Goal: Task Accomplishment & Management: Manage account settings

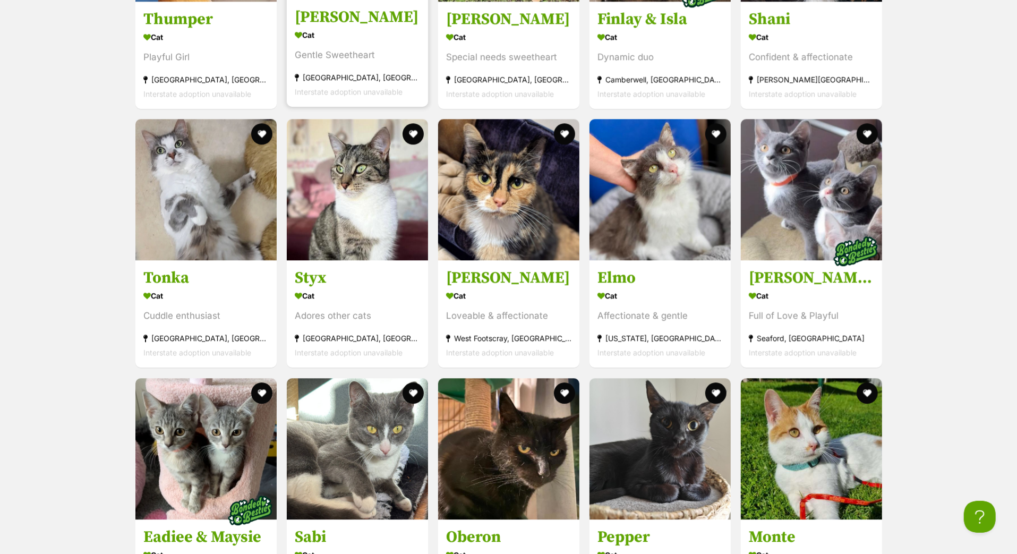
scroll to position [2417, 0]
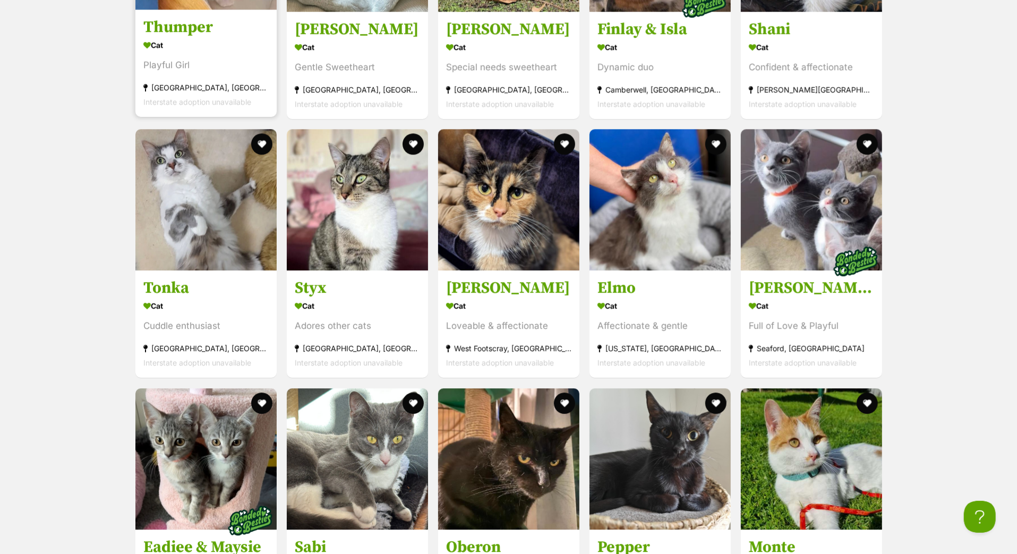
click at [193, 37] on h3 "Thumper" at bounding box center [205, 27] width 125 height 20
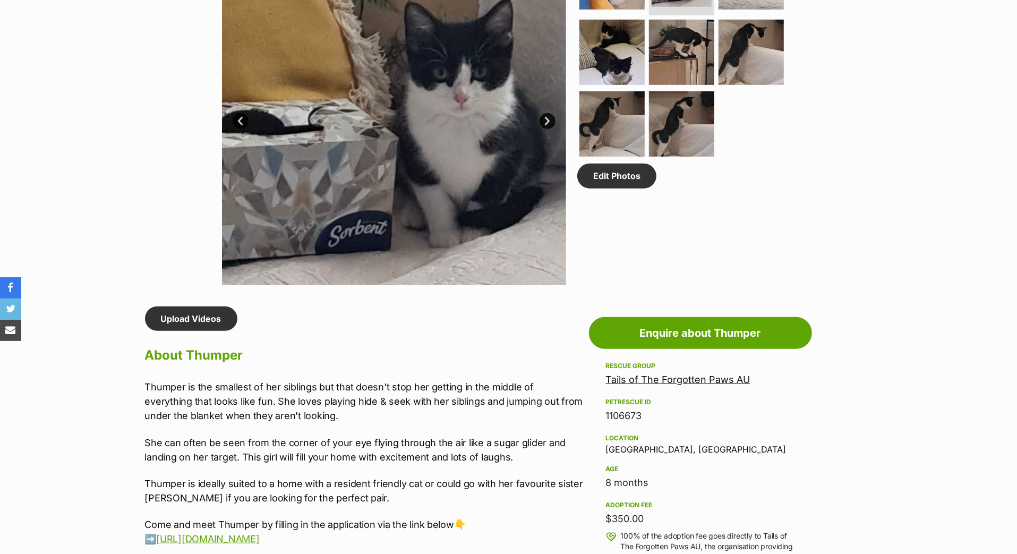
click at [552, 129] on link "Next" at bounding box center [547, 121] width 16 height 16
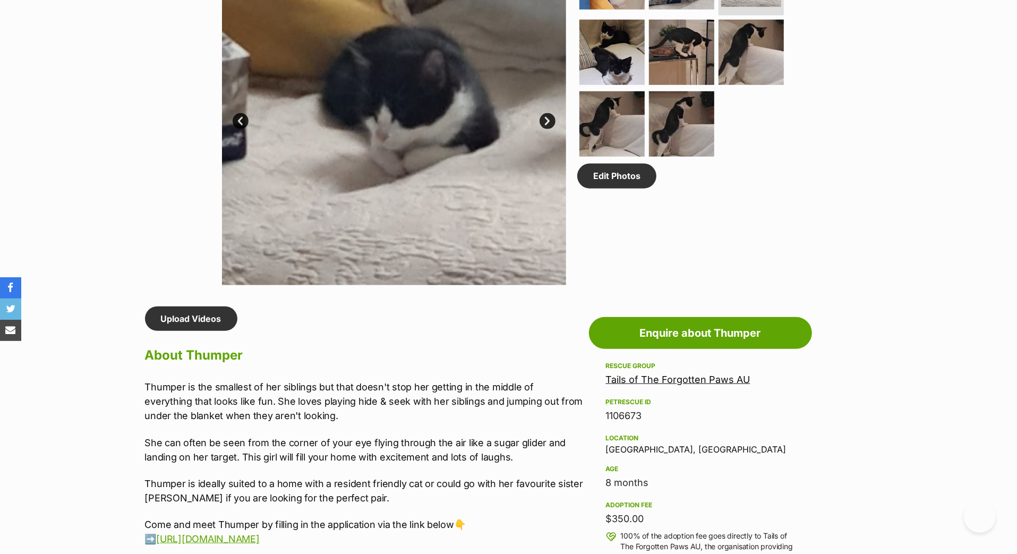
click at [553, 129] on link "Next" at bounding box center [547, 121] width 16 height 16
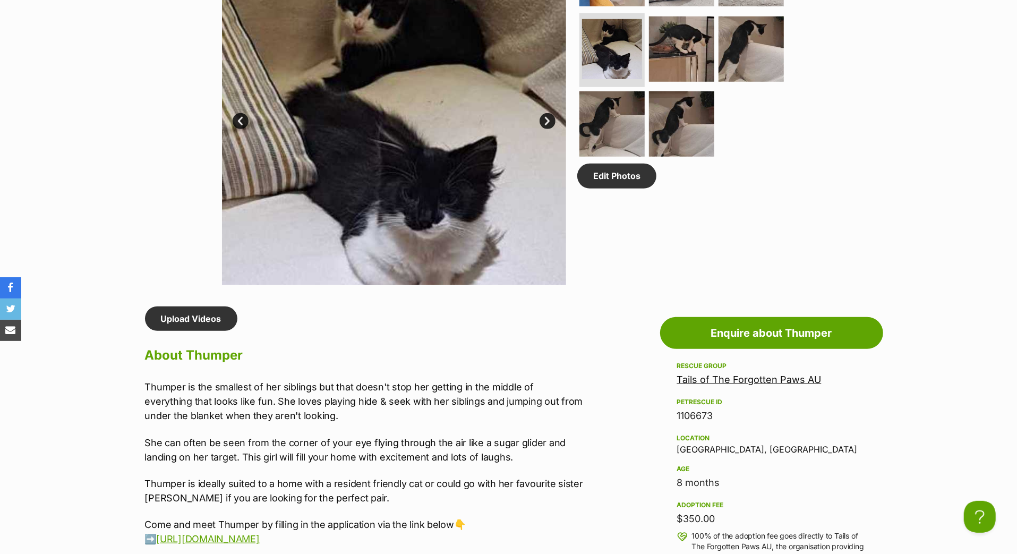
click at [554, 129] on link "Next" at bounding box center [547, 121] width 16 height 16
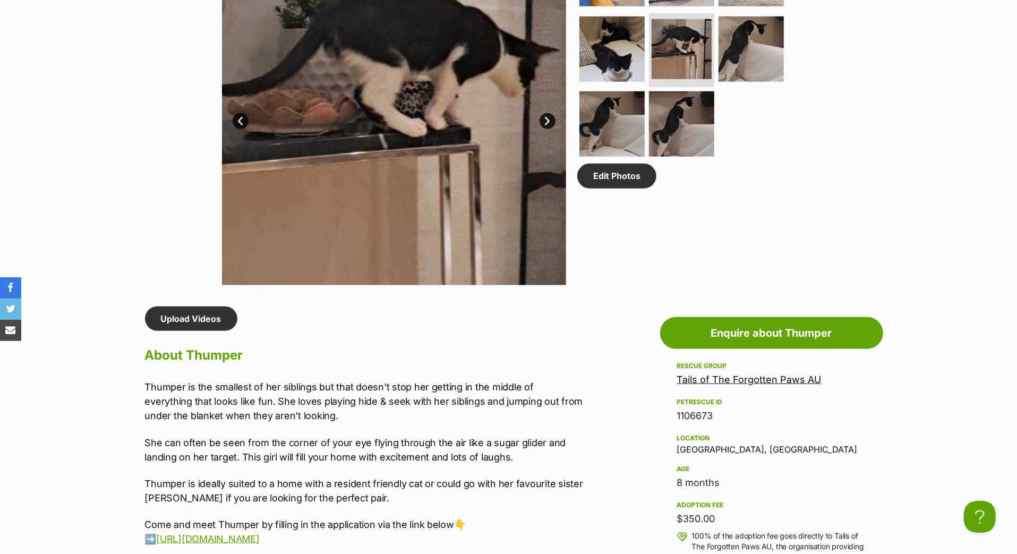
click at [554, 129] on link "Next" at bounding box center [547, 121] width 16 height 16
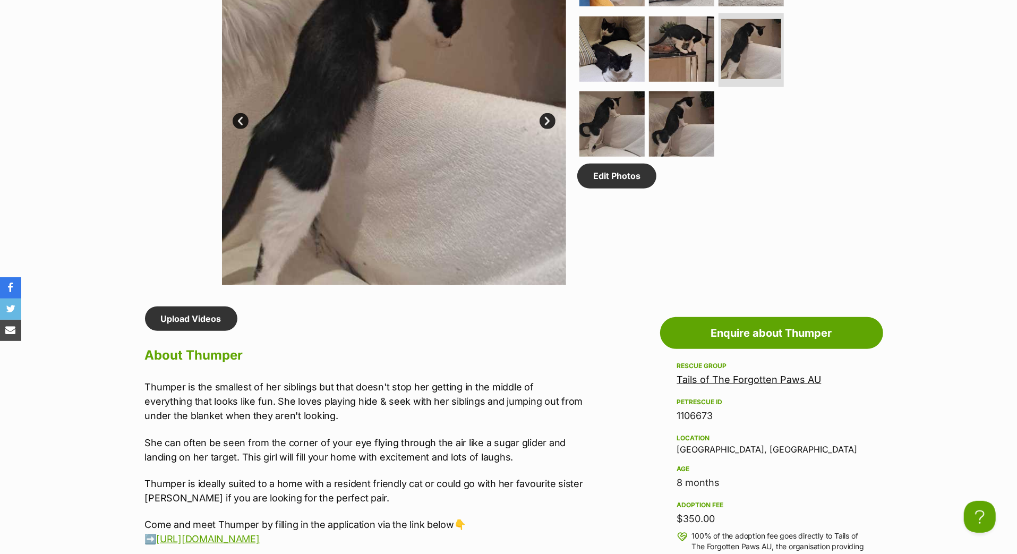
click at [554, 129] on link "Next" at bounding box center [547, 121] width 16 height 16
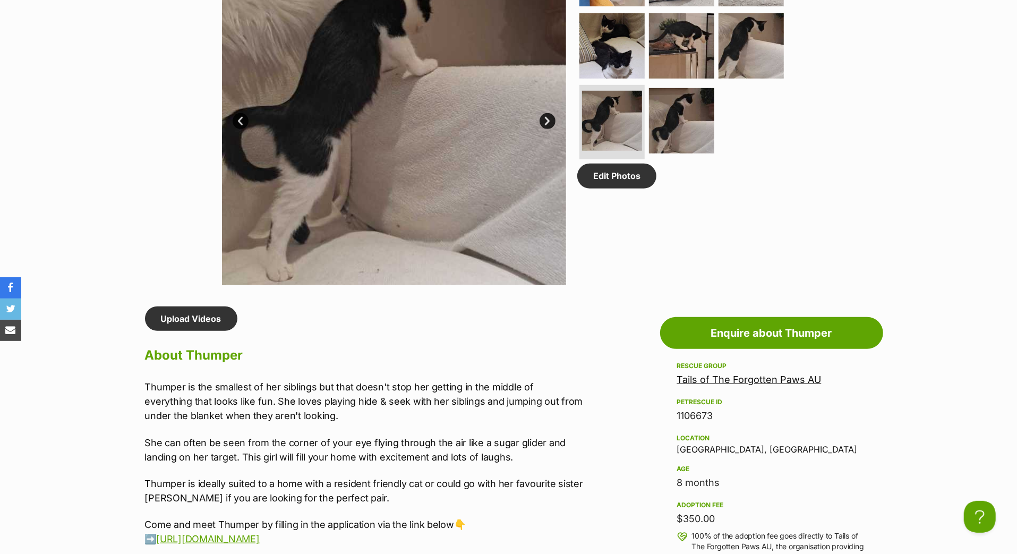
click at [554, 129] on link "Next" at bounding box center [547, 121] width 16 height 16
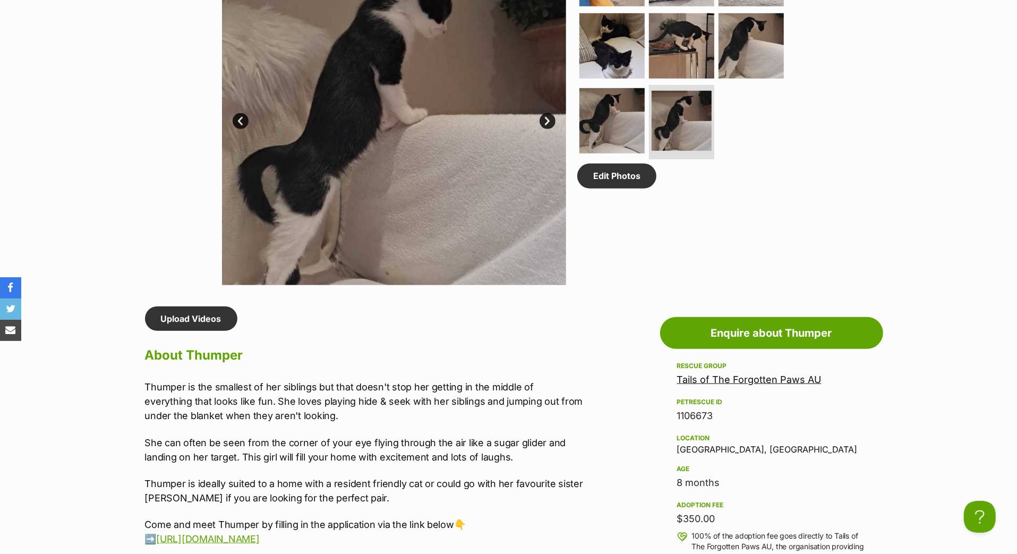
click at [554, 129] on link "Next" at bounding box center [547, 121] width 16 height 16
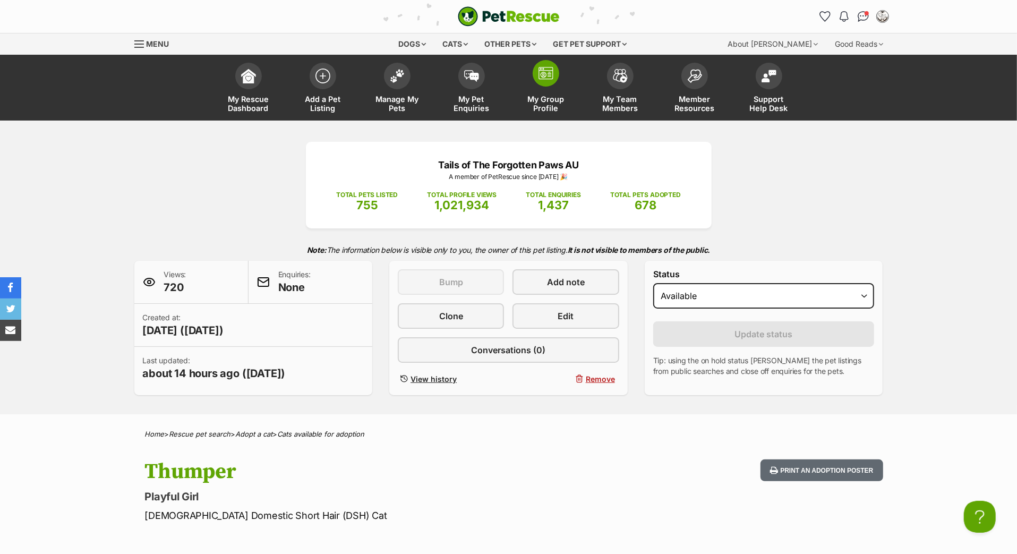
click at [548, 87] on span at bounding box center [545, 73] width 27 height 27
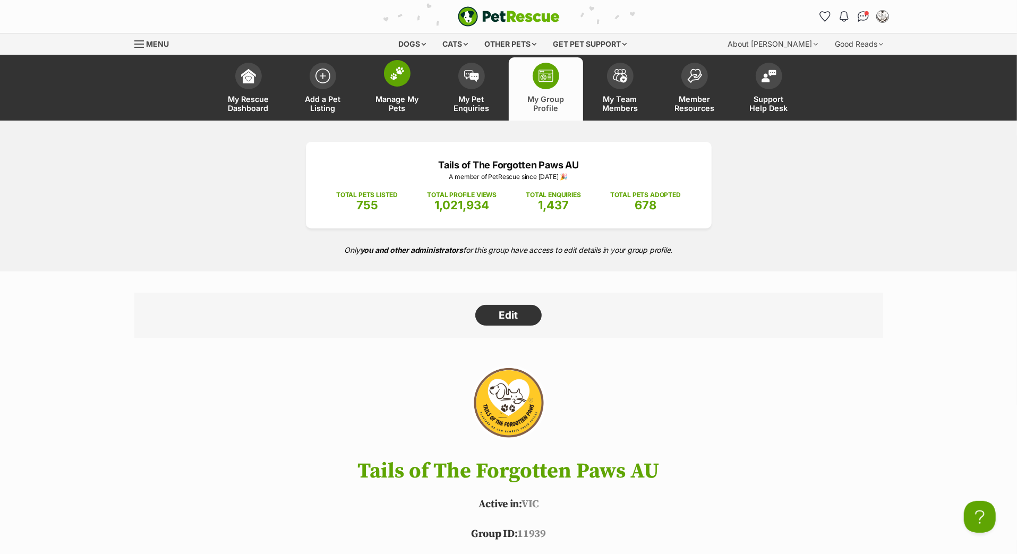
click at [401, 100] on link "Manage My Pets" at bounding box center [397, 88] width 74 height 63
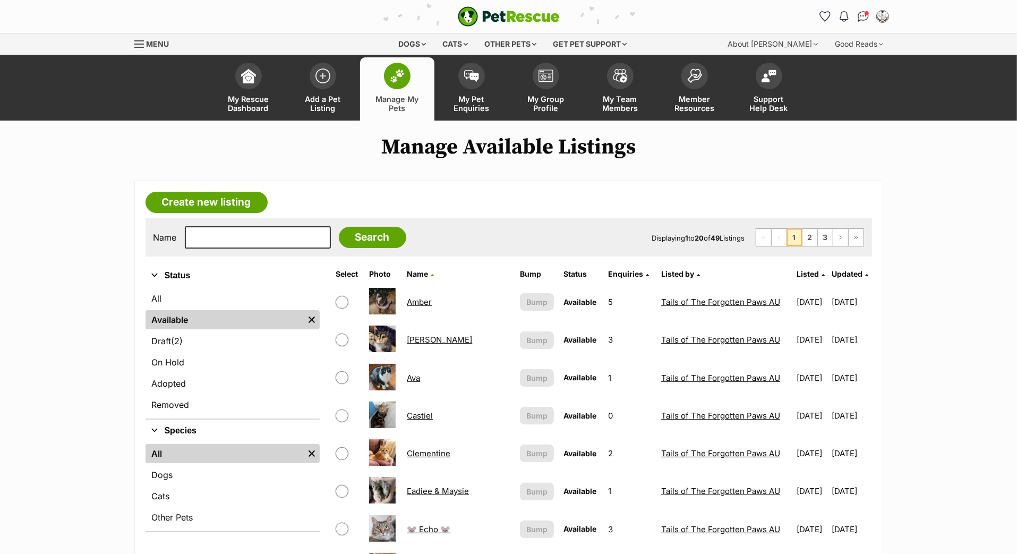
click at [838, 278] on span "Updated" at bounding box center [847, 273] width 31 height 9
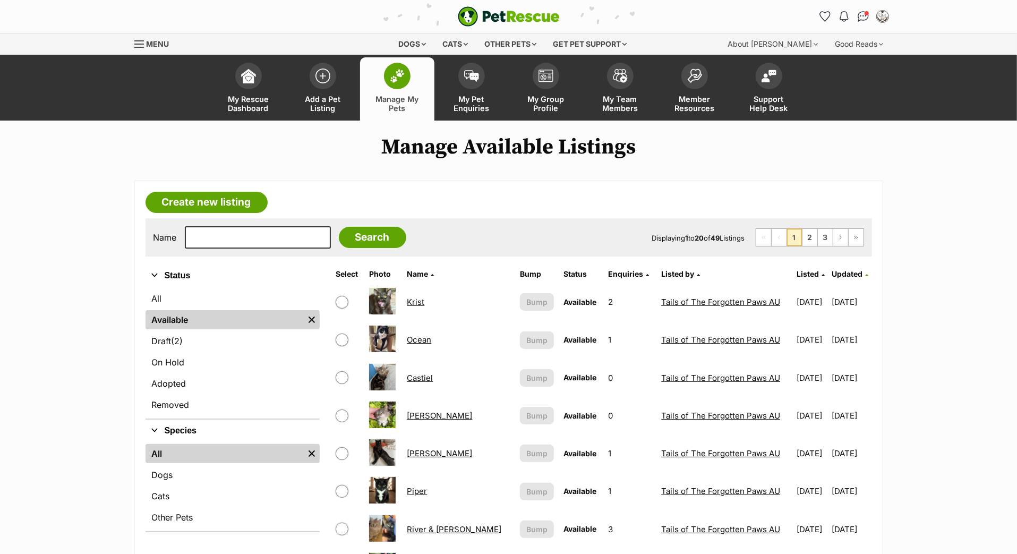
click at [844, 278] on span "Updated" at bounding box center [847, 273] width 31 height 9
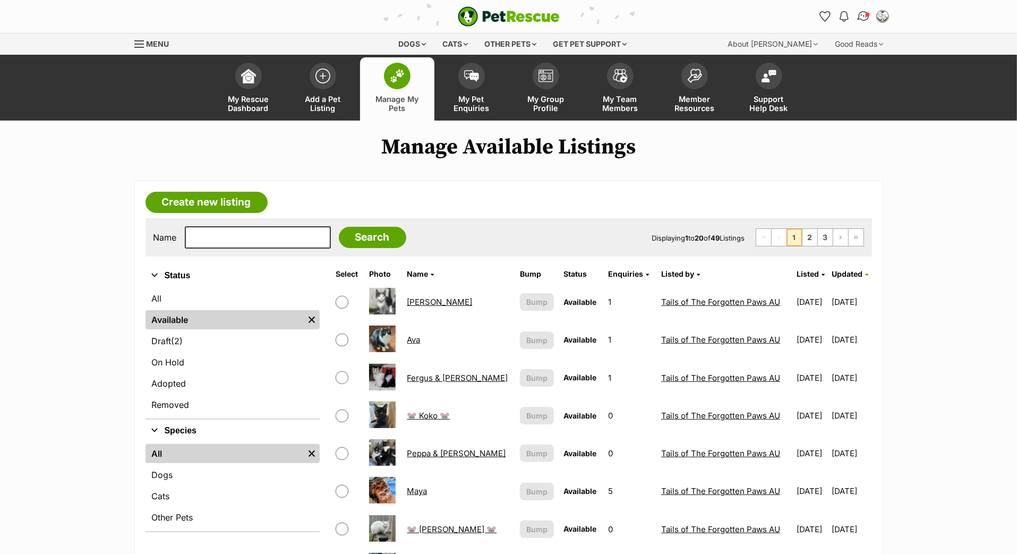
click at [857, 22] on img "Conversations" at bounding box center [863, 17] width 14 height 14
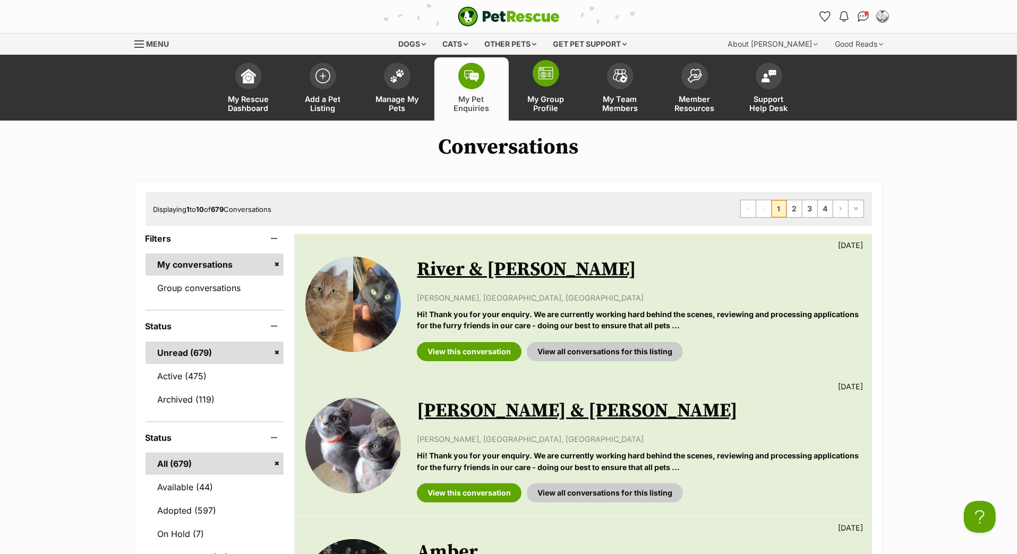
click at [546, 80] on img at bounding box center [545, 73] width 15 height 13
